Goal: Book appointment/travel/reservation

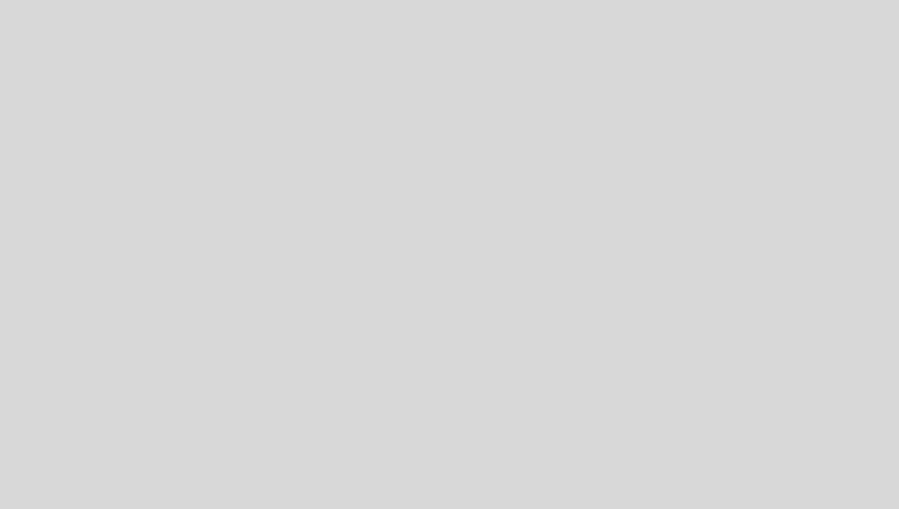
select select "pt"
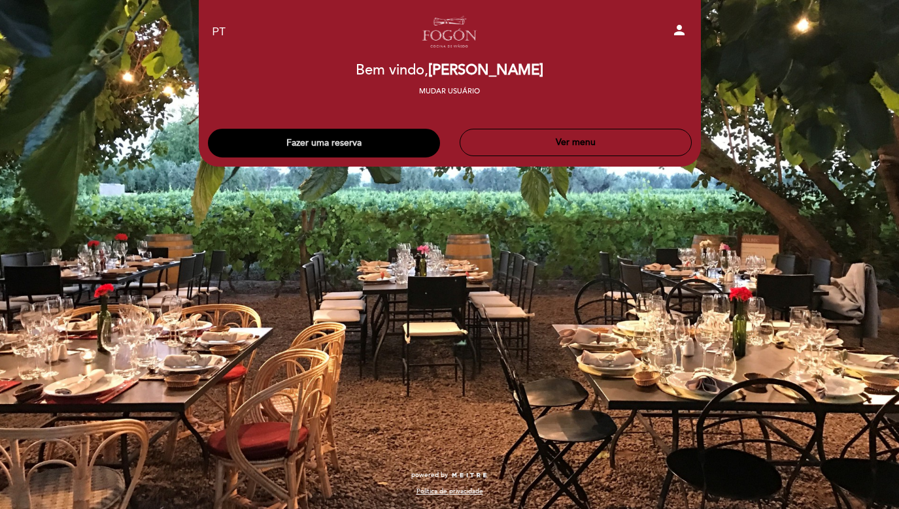
click at [364, 142] on button "Fazer uma reserva" at bounding box center [324, 143] width 232 height 29
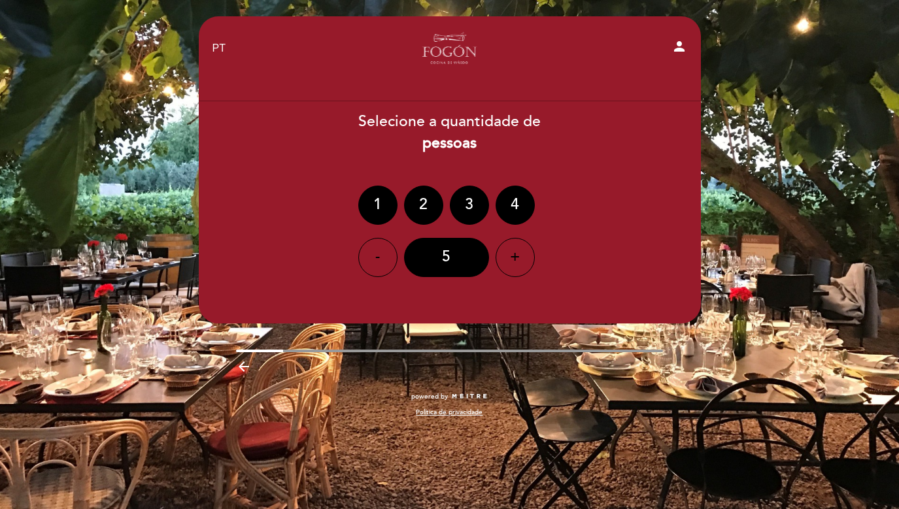
click at [410, 444] on div "EN ES PT Fogón - Cocina de viñedo by Lagarde person Bem vindo Bem vindo, Claudi…" at bounding box center [449, 254] width 899 height 509
click at [468, 410] on link "Política de privacidade" at bounding box center [449, 412] width 67 height 9
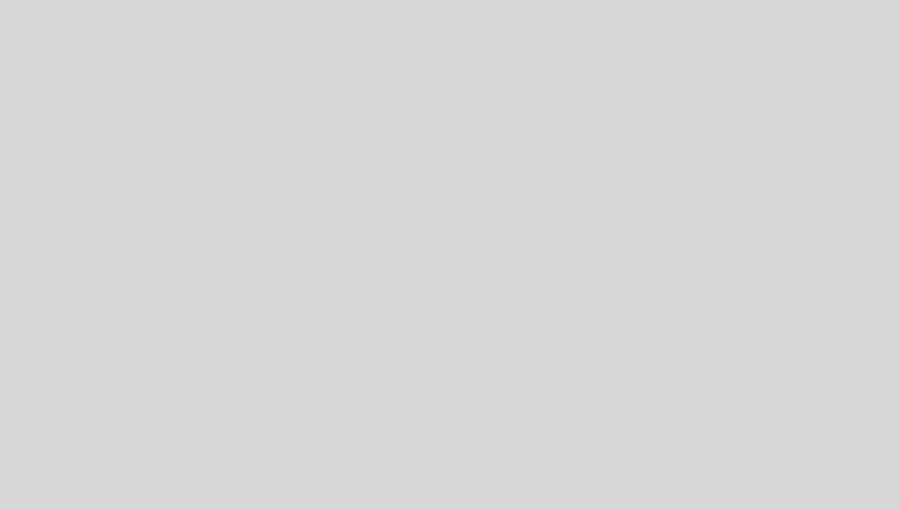
select select "pt"
